Goal: Check status

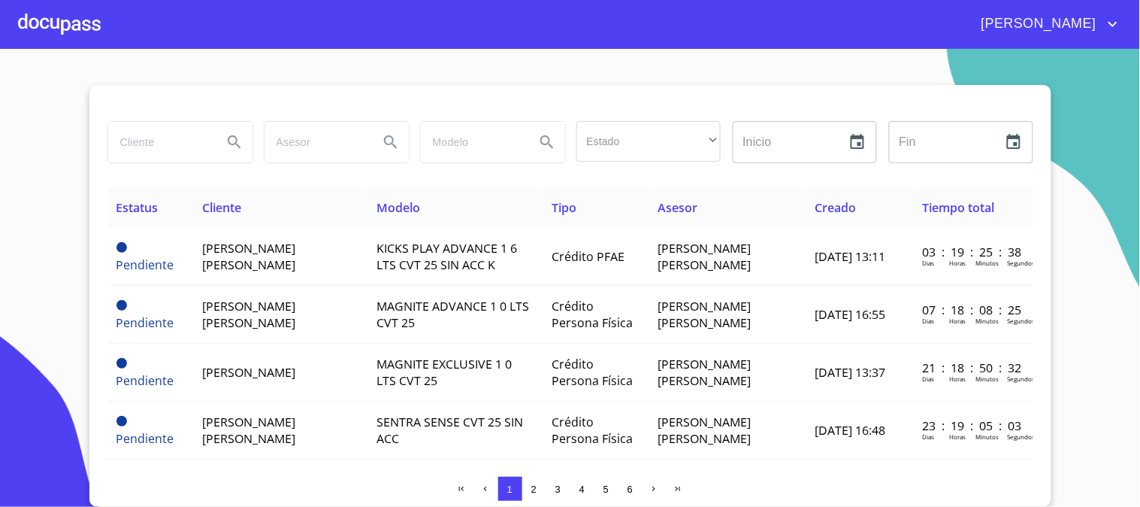
click at [53, 16] on div at bounding box center [59, 24] width 83 height 48
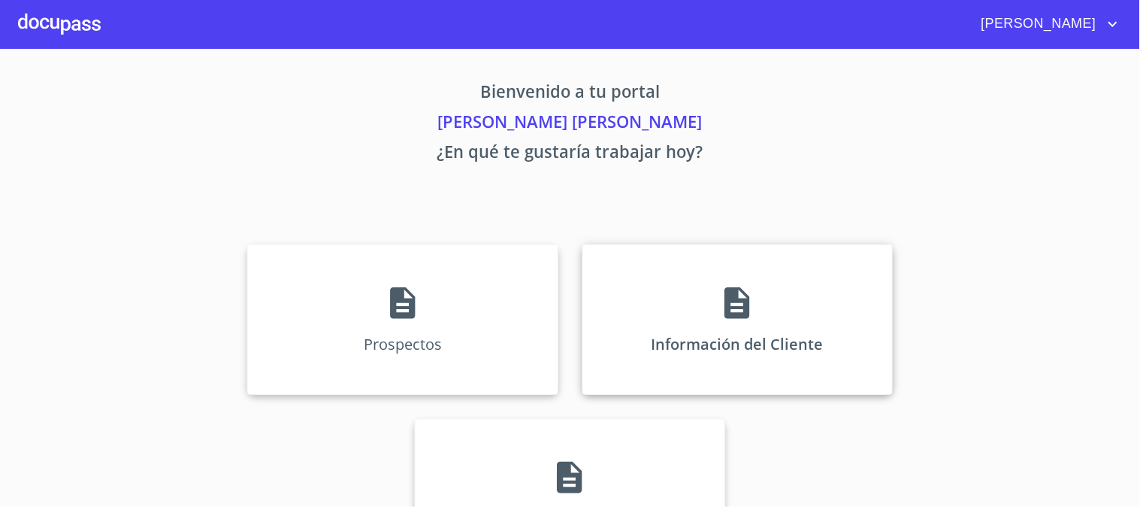
click at [726, 295] on icon at bounding box center [737, 303] width 25 height 32
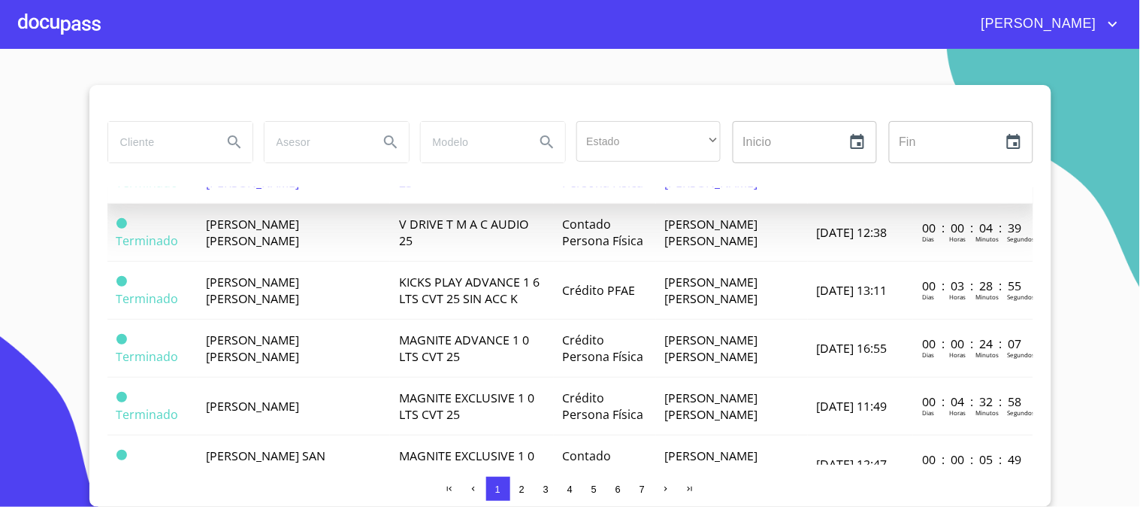
scroll to position [835, 0]
click at [317, 203] on td "[PERSON_NAME] [PERSON_NAME]" at bounding box center [293, 174] width 193 height 58
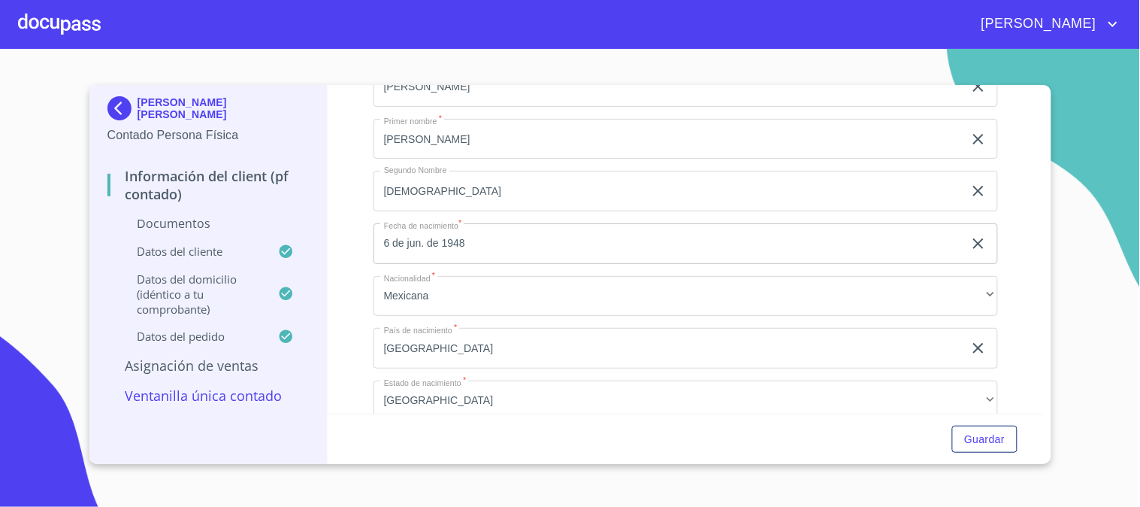
scroll to position [2941, 0]
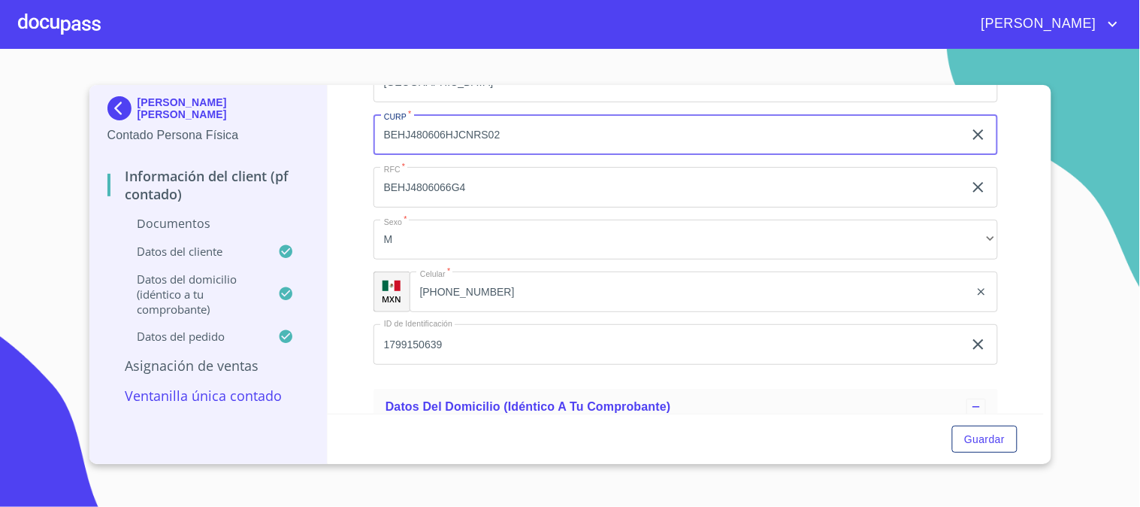
drag, startPoint x: 516, startPoint y: 110, endPoint x: 304, endPoint y: 99, distance: 212.2
click at [304, 99] on div "[PERSON_NAME] [PERSON_NAME] Contado Persona Física Información del Client (PF c…" at bounding box center [566, 274] width 955 height 379
